Goal: Task Accomplishment & Management: Manage account settings

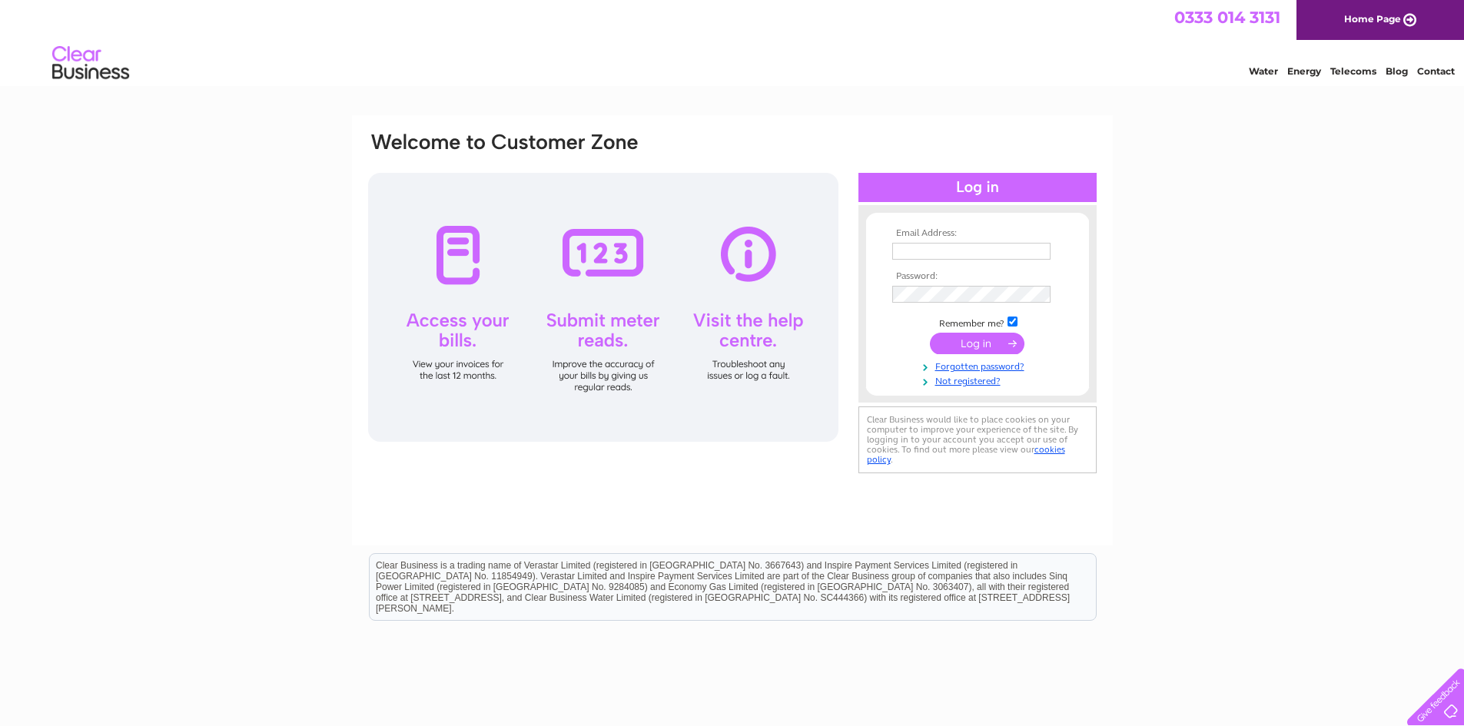
type input "david.mclean07@gmail.com"
click at [973, 341] on input "submit" at bounding box center [977, 344] width 95 height 22
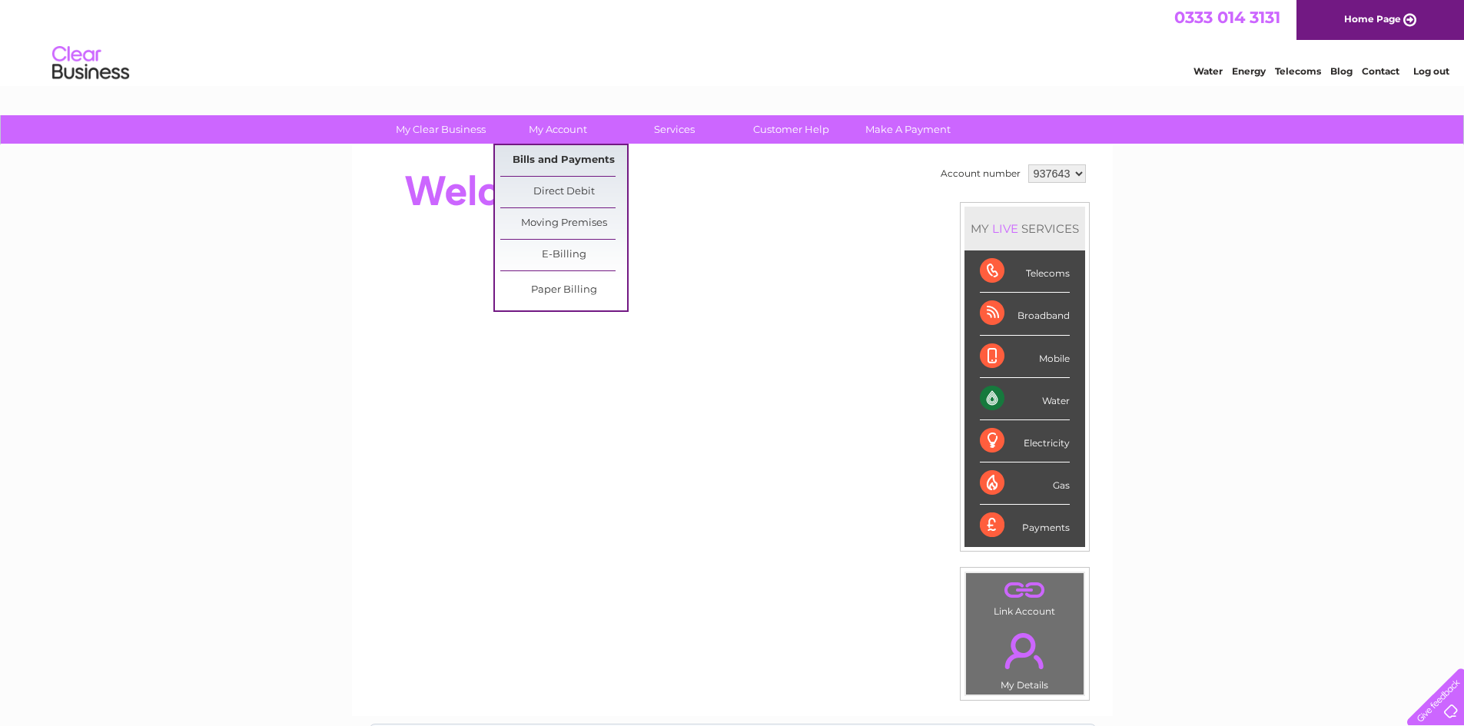
click at [555, 163] on link "Bills and Payments" at bounding box center [563, 160] width 127 height 31
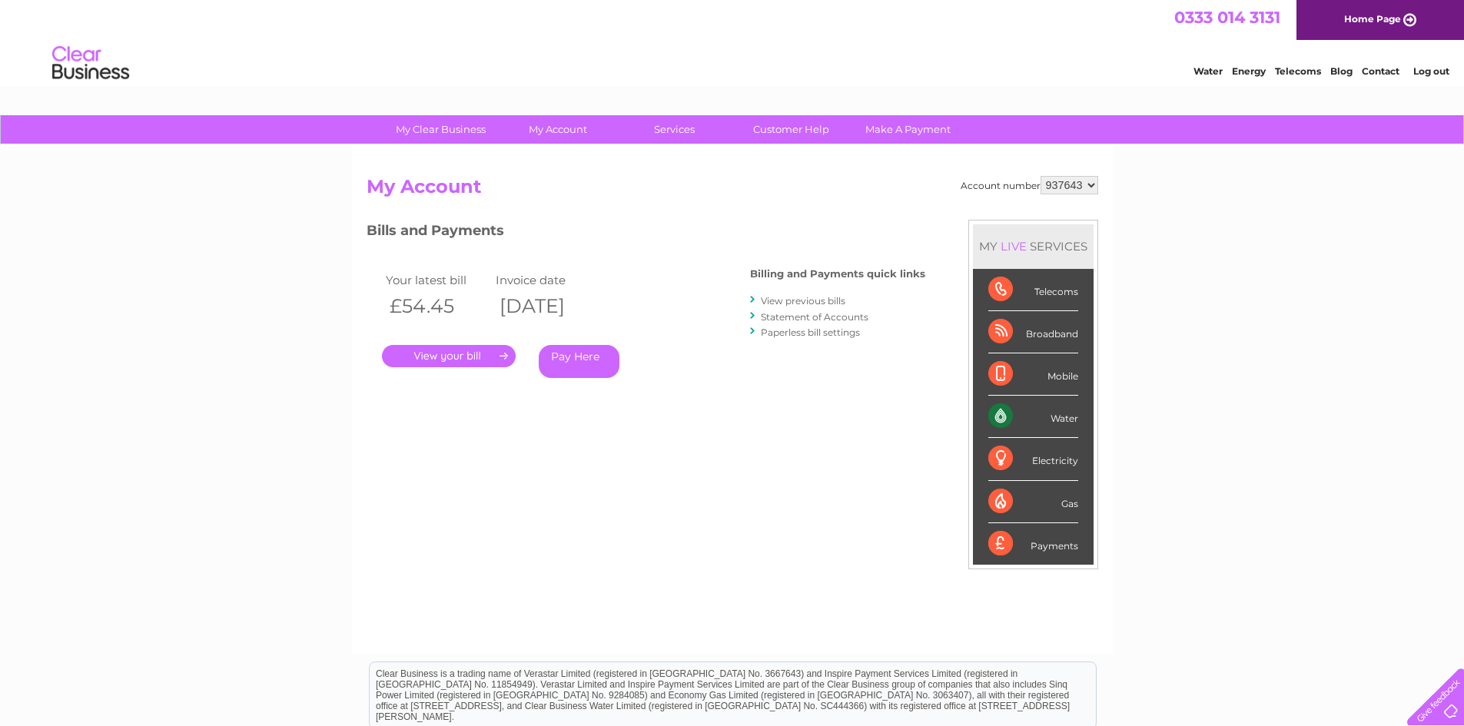
click at [463, 360] on link "." at bounding box center [449, 356] width 134 height 22
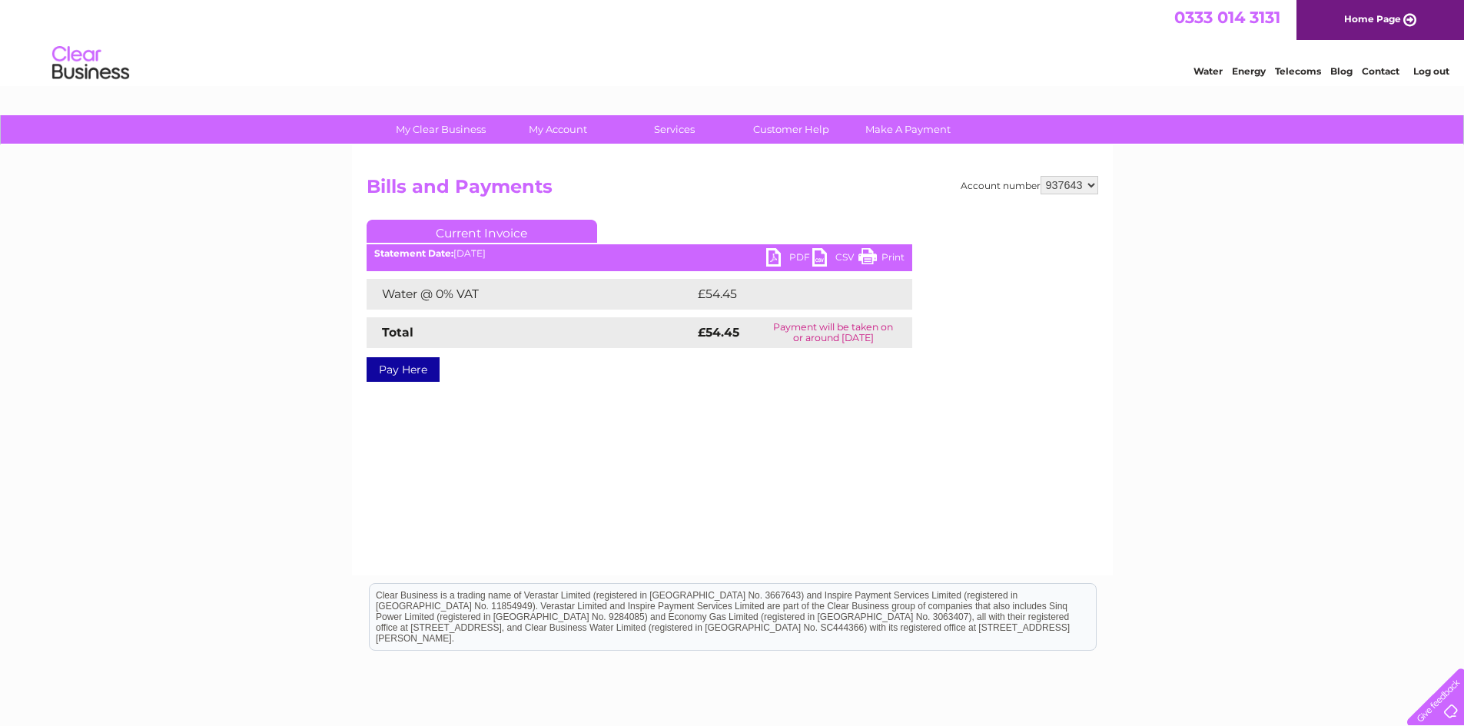
click at [794, 251] on link "PDF" at bounding box center [789, 259] width 46 height 22
